Goal: Task Accomplishment & Management: Complete application form

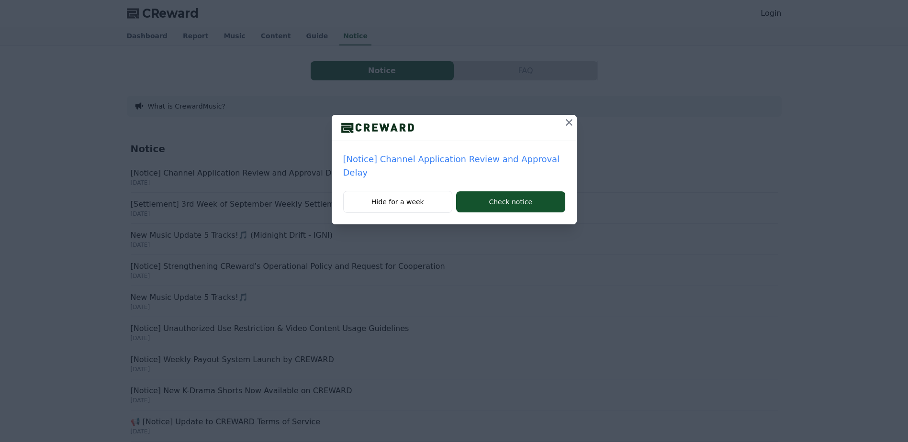
drag, startPoint x: 511, startPoint y: 199, endPoint x: 484, endPoint y: 162, distance: 45.5
click at [511, 199] on button "Check notice" at bounding box center [510, 201] width 109 height 21
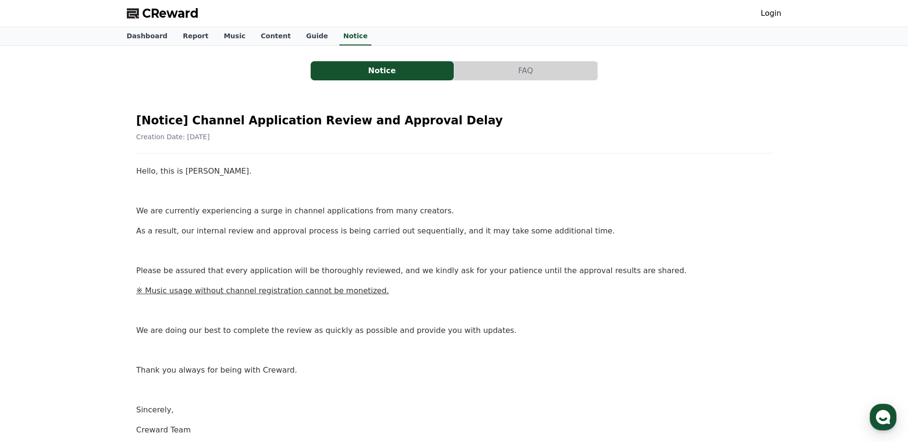
click at [768, 12] on link "Login" at bounding box center [770, 13] width 21 height 11
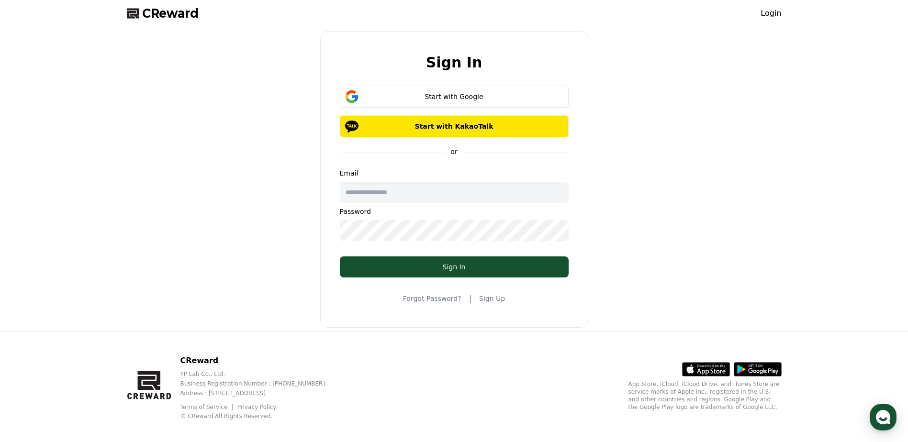
click at [436, 199] on input "text" at bounding box center [454, 192] width 229 height 21
type input "**********"
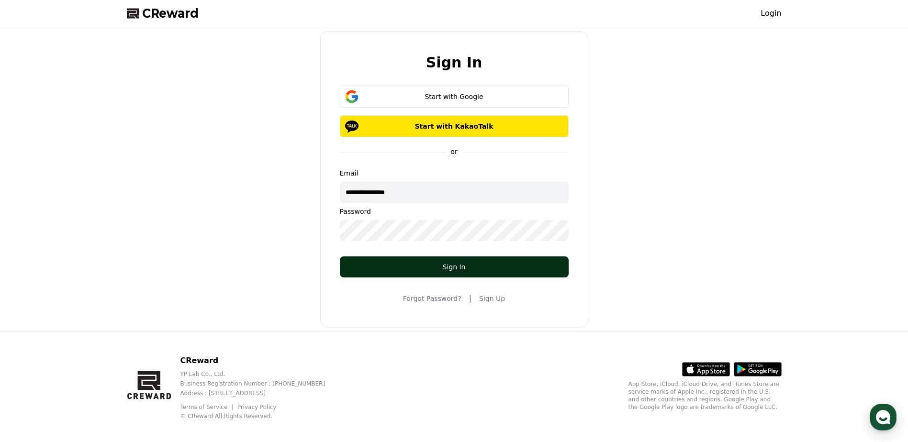
click at [539, 264] on div "Sign In" at bounding box center [454, 267] width 190 height 10
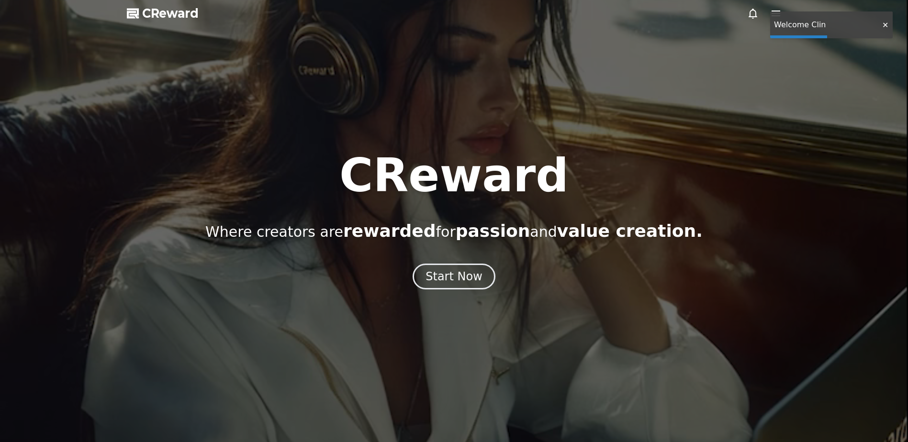
click at [883, 27] on div at bounding box center [884, 25] width 15 height 9
click at [479, 277] on div "Start Now" at bounding box center [453, 276] width 59 height 16
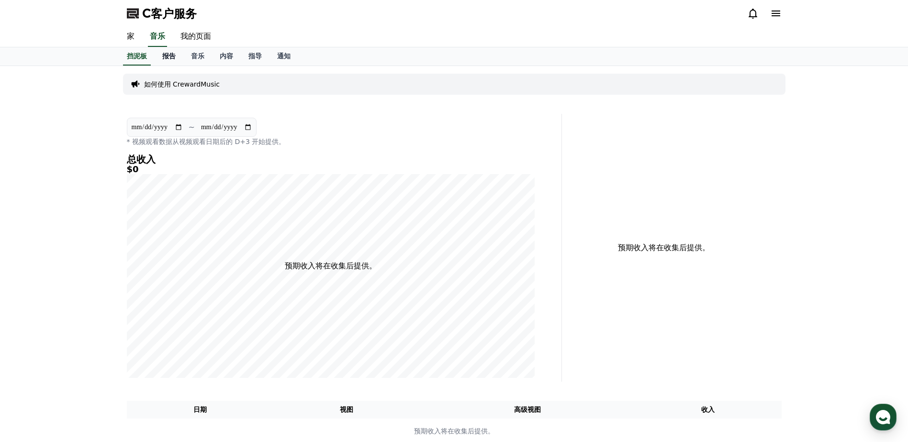
click at [172, 64] on link "报告" at bounding box center [169, 56] width 29 height 18
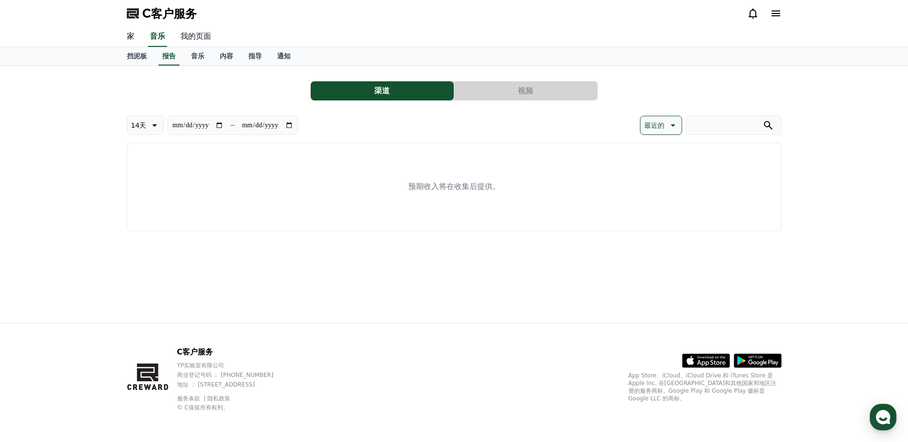
click at [197, 41] on link "我的页面" at bounding box center [196, 37] width 46 height 20
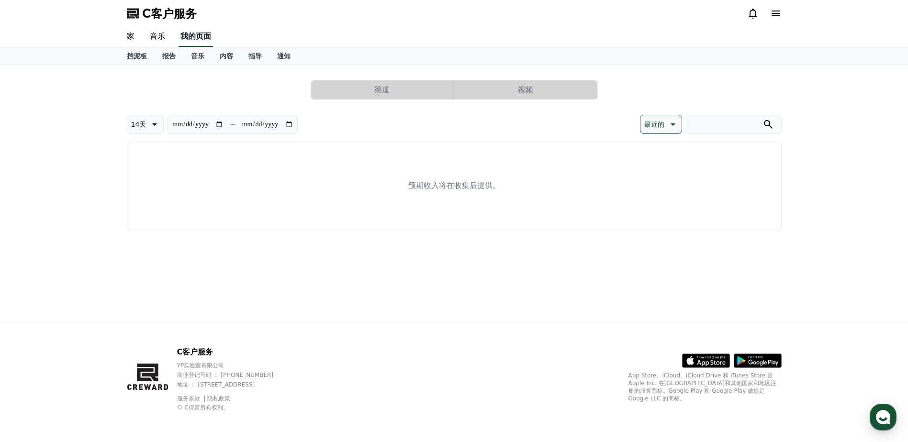
select select "**********"
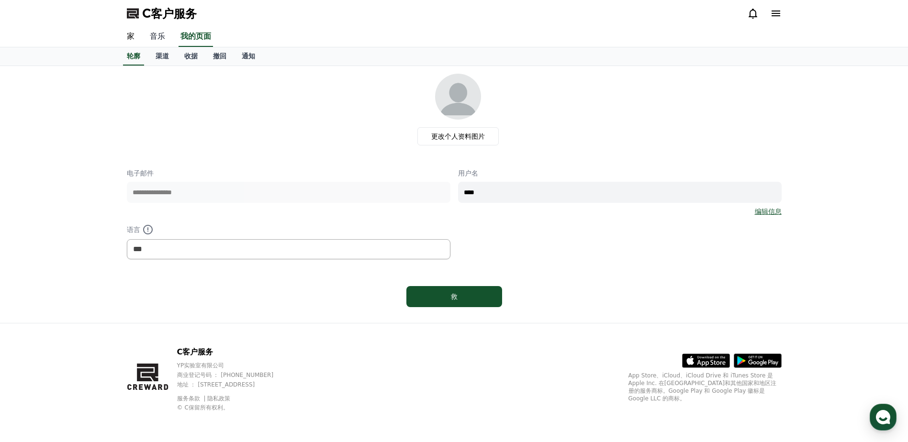
click at [159, 37] on link "音乐" at bounding box center [157, 37] width 31 height 20
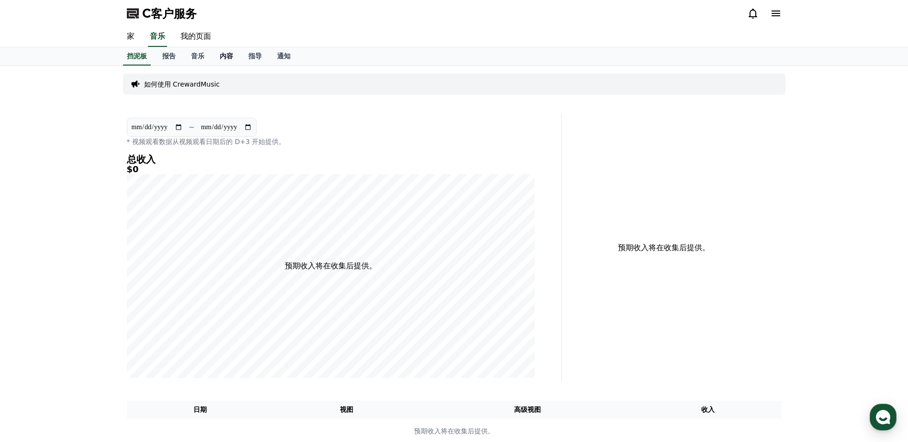
click at [224, 56] on font "内容" at bounding box center [226, 56] width 13 height 8
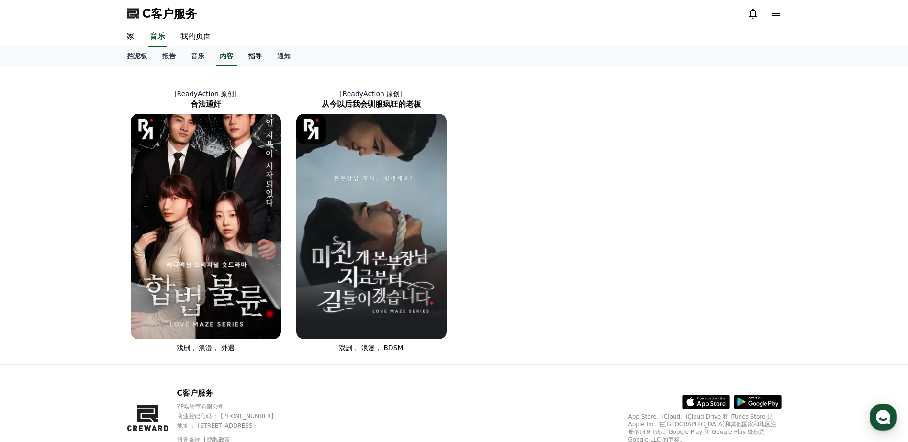
click at [247, 63] on link "指导" at bounding box center [255, 56] width 29 height 18
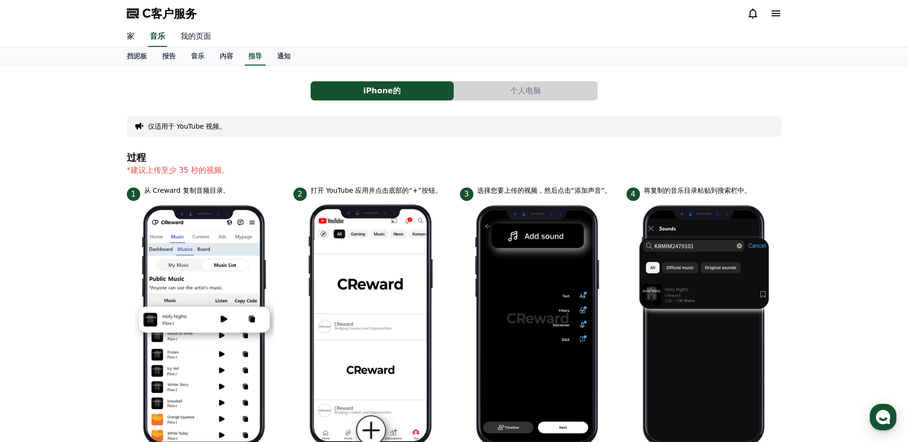
click at [206, 34] on link "我的页面" at bounding box center [196, 37] width 46 height 20
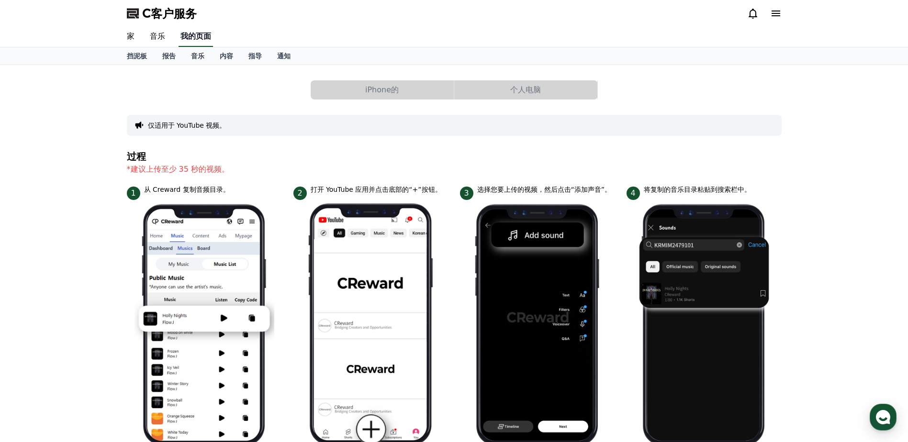
select select "**********"
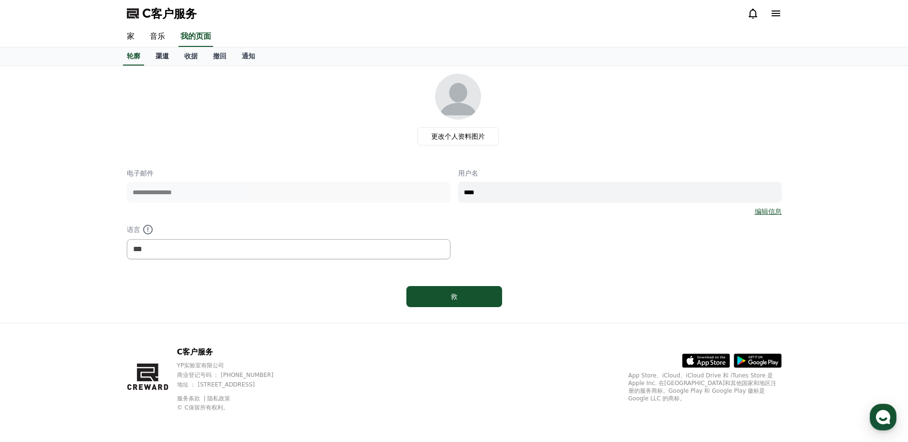
click at [166, 53] on font "渠道" at bounding box center [161, 56] width 13 height 8
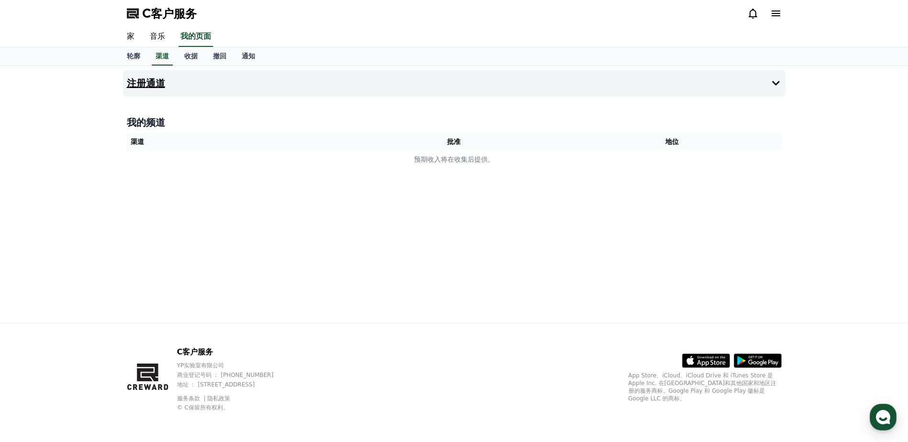
click at [199, 86] on button "注册通道" at bounding box center [454, 83] width 662 height 27
